Goal: Check status: Check status

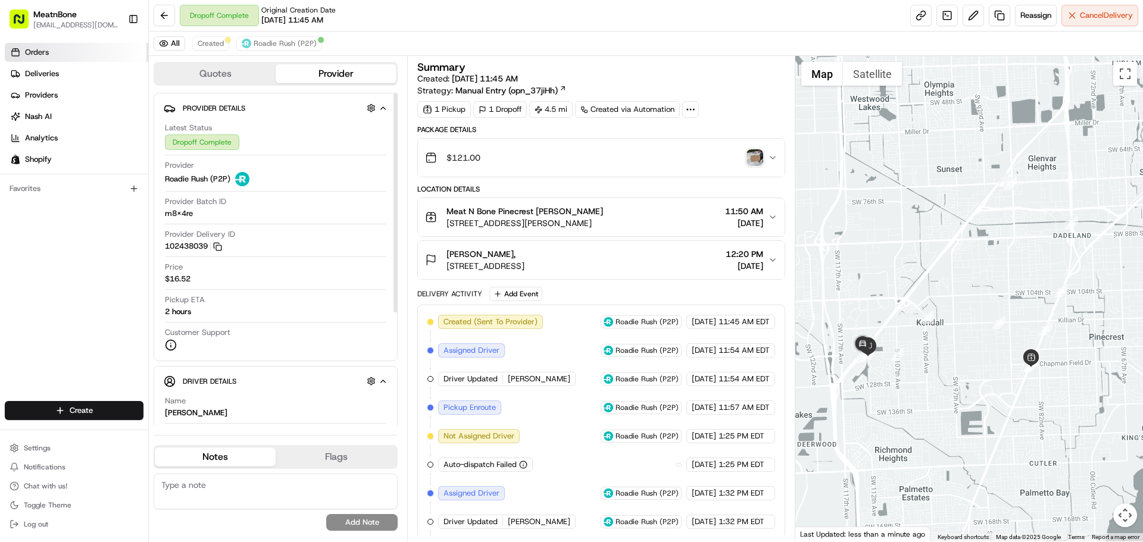
scroll to position [146, 0]
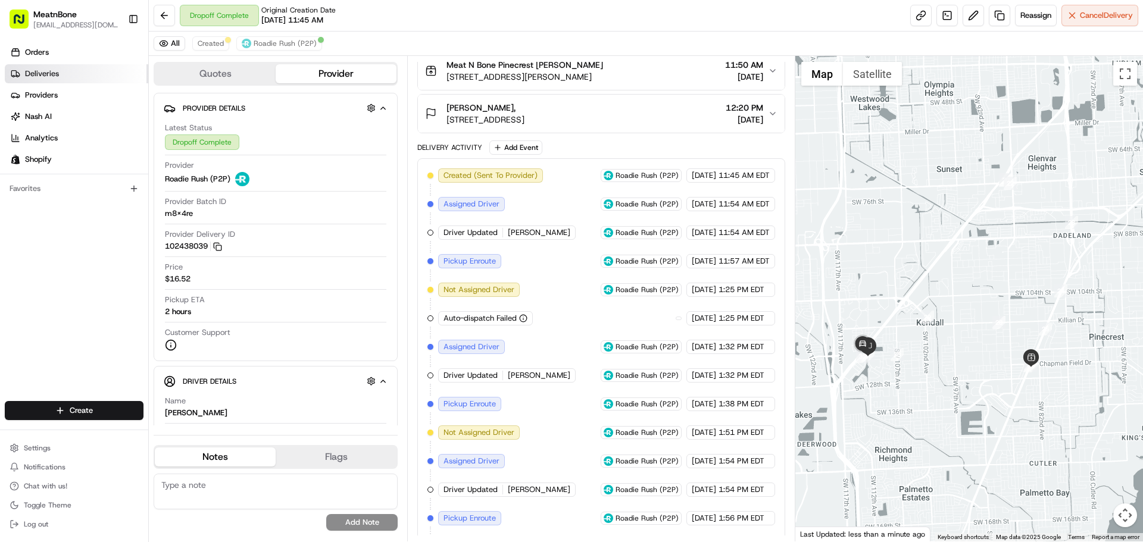
click at [51, 76] on span "Deliveries" at bounding box center [42, 73] width 34 height 11
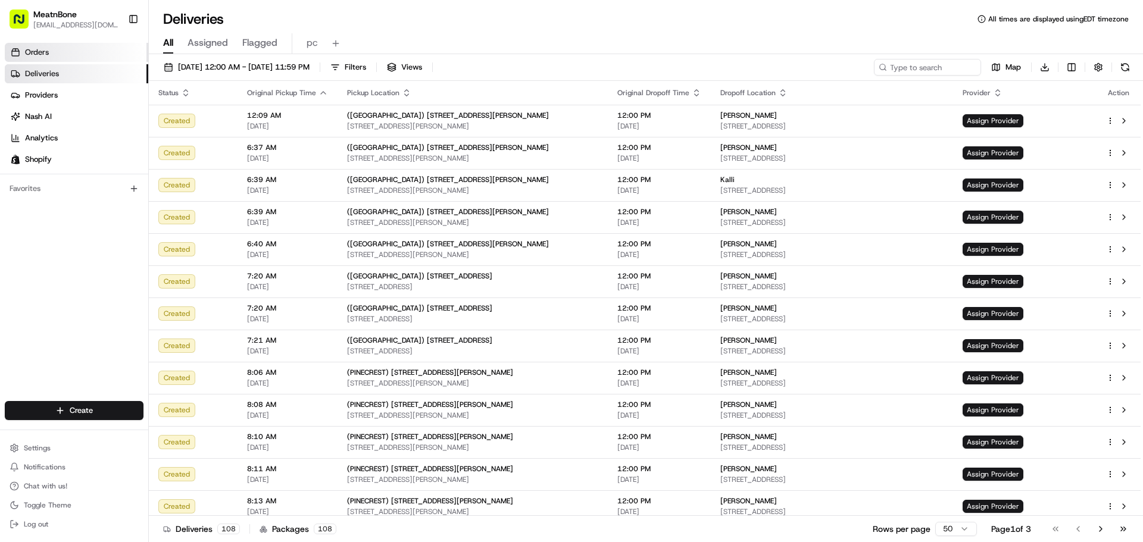
click at [55, 58] on link "Orders" at bounding box center [77, 52] width 144 height 19
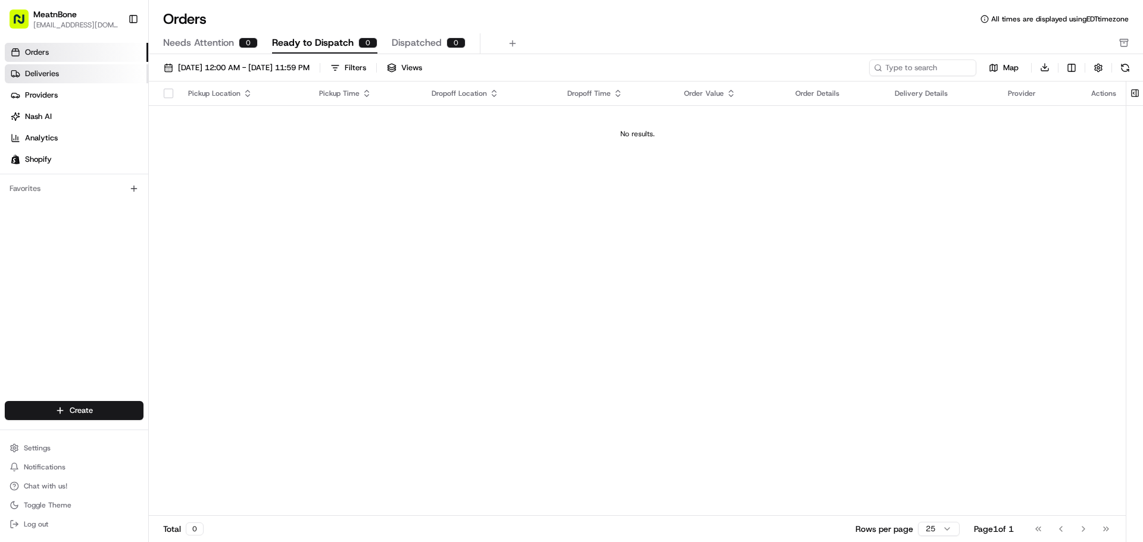
click at [74, 70] on link "Deliveries" at bounding box center [77, 73] width 144 height 19
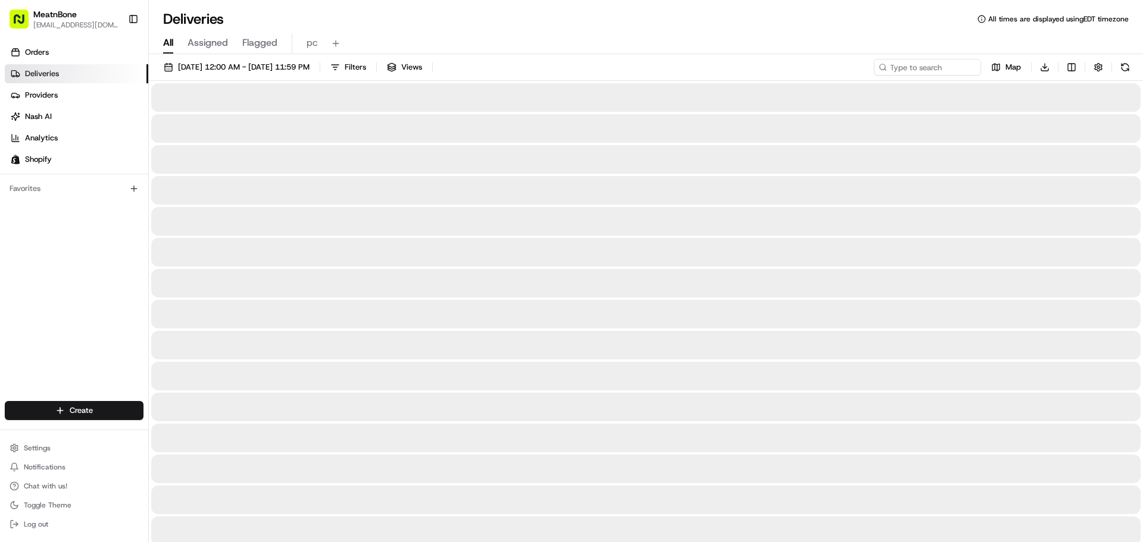
click at [207, 43] on span "Assigned" at bounding box center [208, 43] width 40 height 14
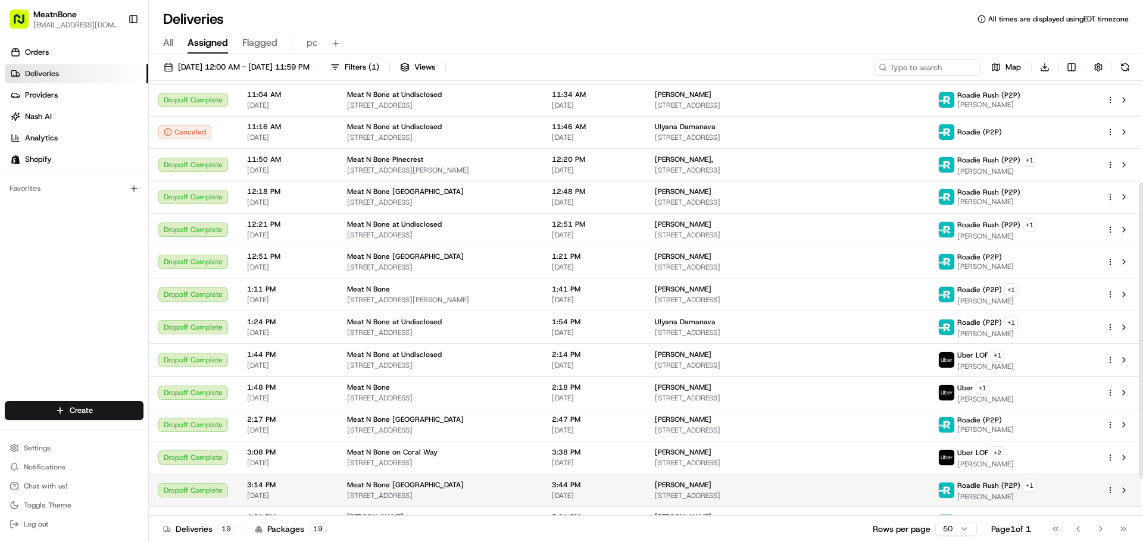
scroll to position [205, 0]
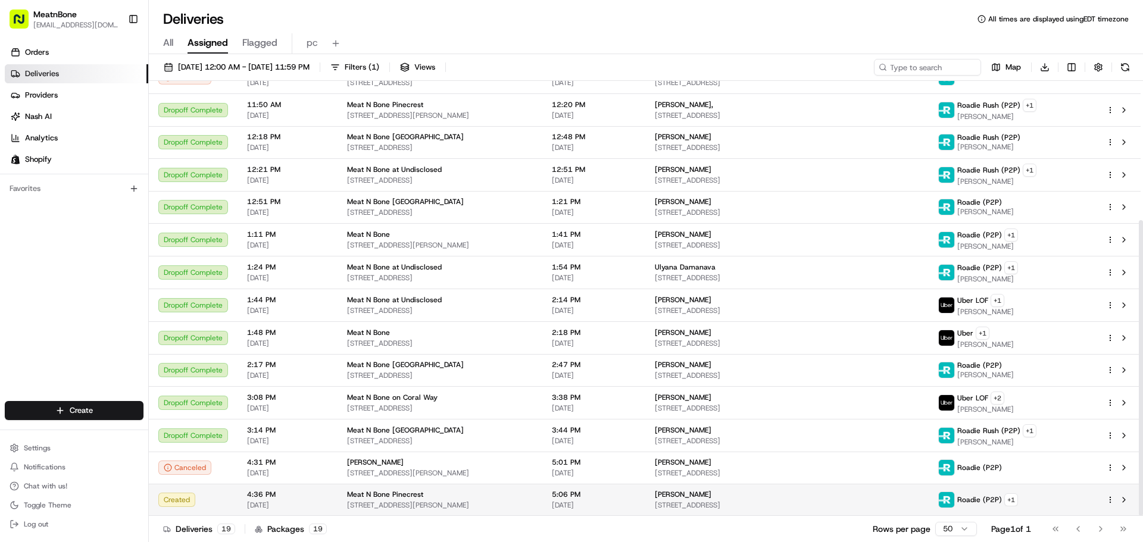
click at [341, 502] on td "Meat N Bone Pinecrest [STREET_ADDRESS][PERSON_NAME]" at bounding box center [440, 500] width 205 height 32
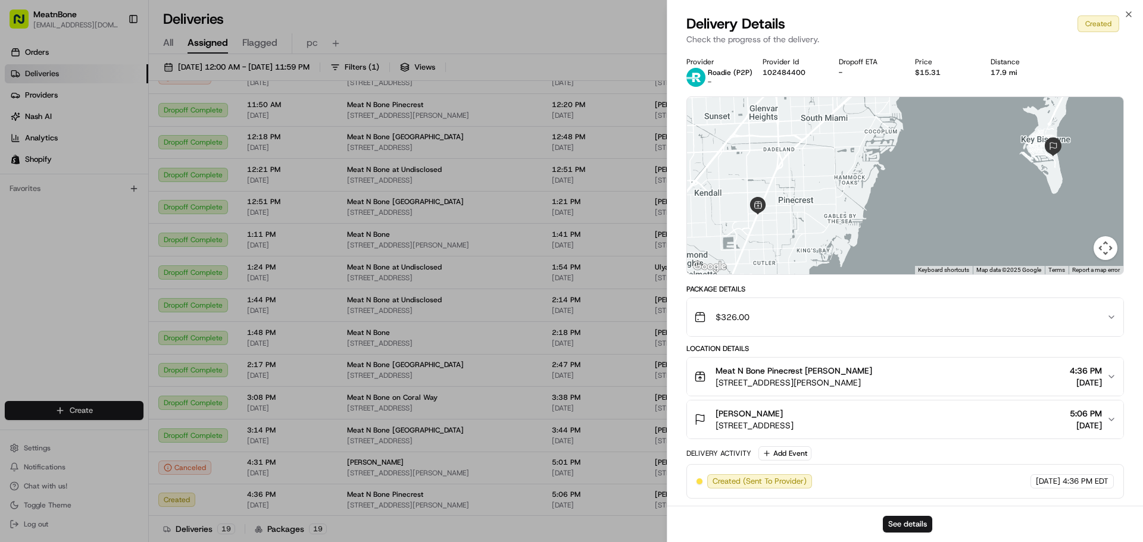
drag, startPoint x: 603, startPoint y: 51, endPoint x: 619, endPoint y: 45, distance: 17.9
